Goal: Information Seeking & Learning: Learn about a topic

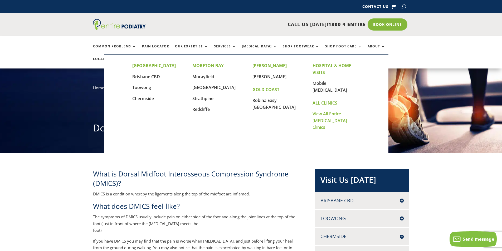
click at [326, 111] on link "View All Entire [MEDICAL_DATA] Clinics" at bounding box center [329, 120] width 34 height 19
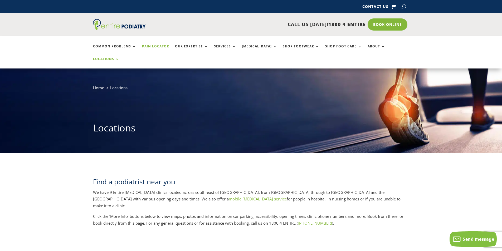
click at [155, 45] on link "Pain Locator" at bounding box center [155, 50] width 27 height 11
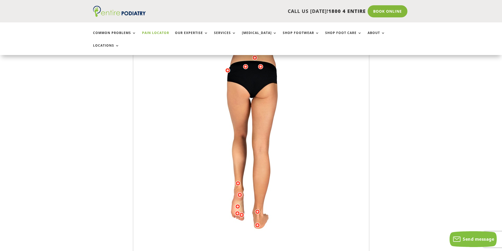
click at [255, 211] on div "Licensed to [PERSON_NAME] Arts & Media Powered by WebRotate 360 ©" at bounding box center [251, 151] width 235 height 260
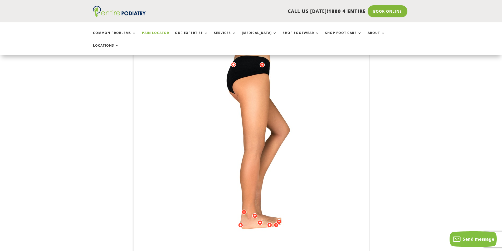
click at [240, 223] on div at bounding box center [240, 225] width 5 height 5
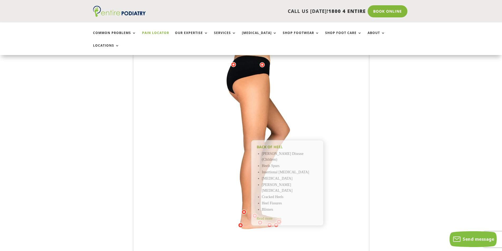
click at [240, 223] on div at bounding box center [240, 225] width 5 height 5
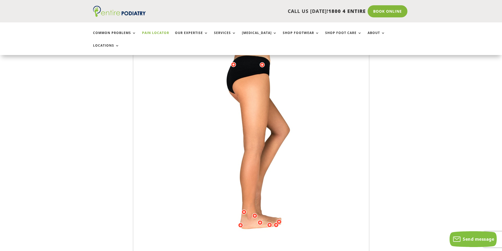
click at [240, 223] on div at bounding box center [240, 225] width 5 height 5
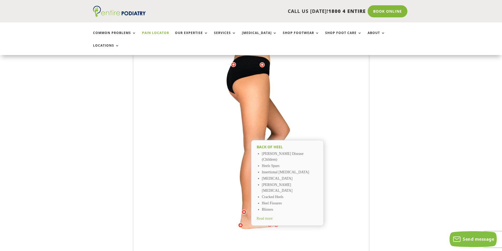
click at [259, 220] on div at bounding box center [259, 222] width 5 height 5
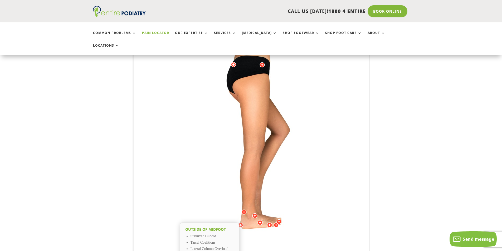
scroll to position [126, 0]
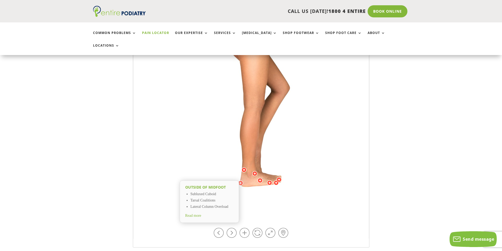
click at [255, 171] on div at bounding box center [254, 173] width 5 height 5
